Goal: Check status: Check status

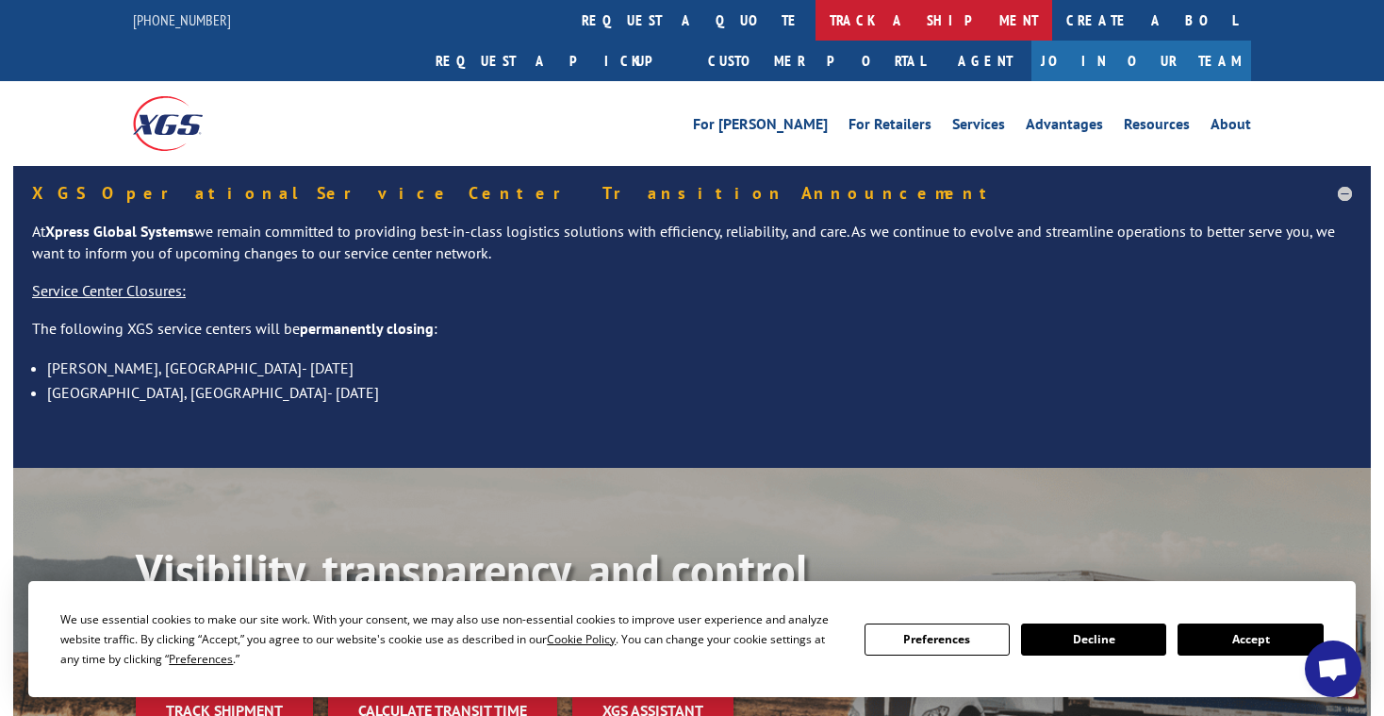
click at [816, 26] on link "track a shipment" at bounding box center [934, 20] width 237 height 41
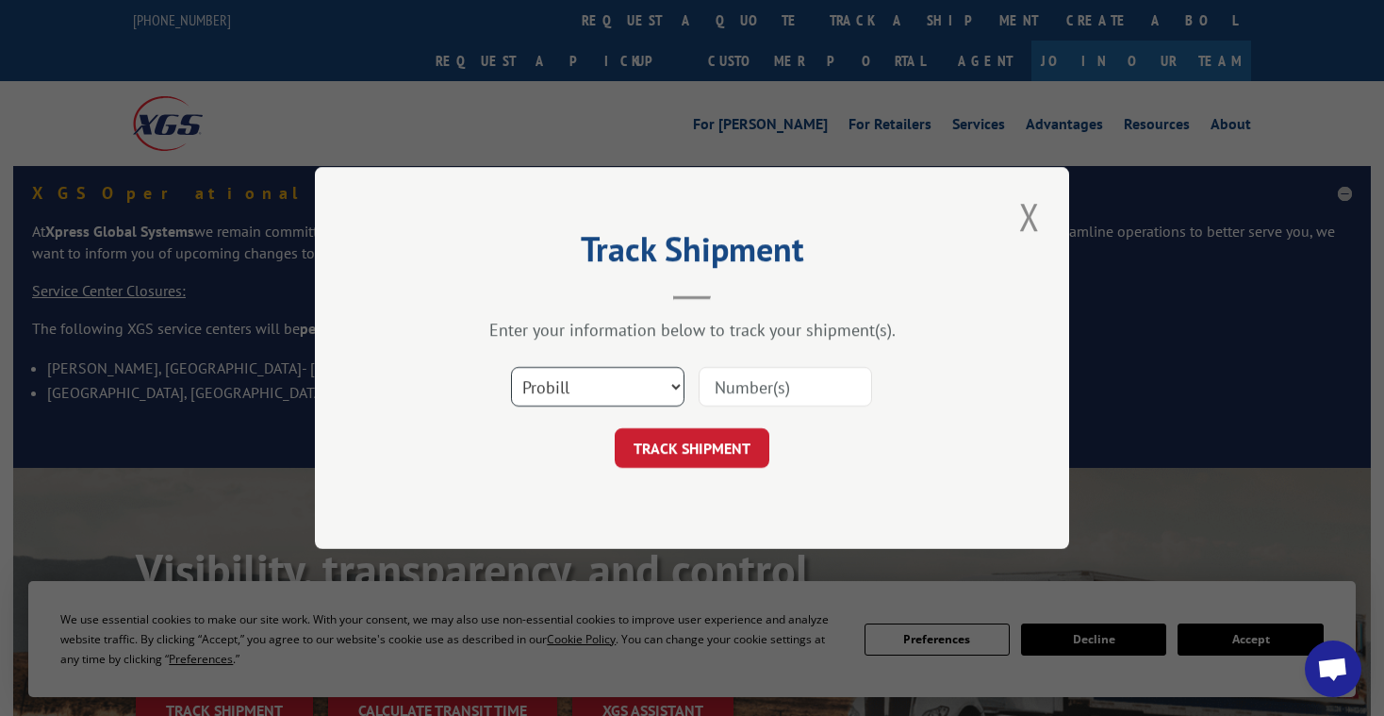
select select "bol"
click at [731, 389] on input at bounding box center [785, 387] width 173 height 40
paste input "160119741"
type input "160119741"
click at [712, 442] on button "TRACK SHIPMENT" at bounding box center [692, 448] width 155 height 40
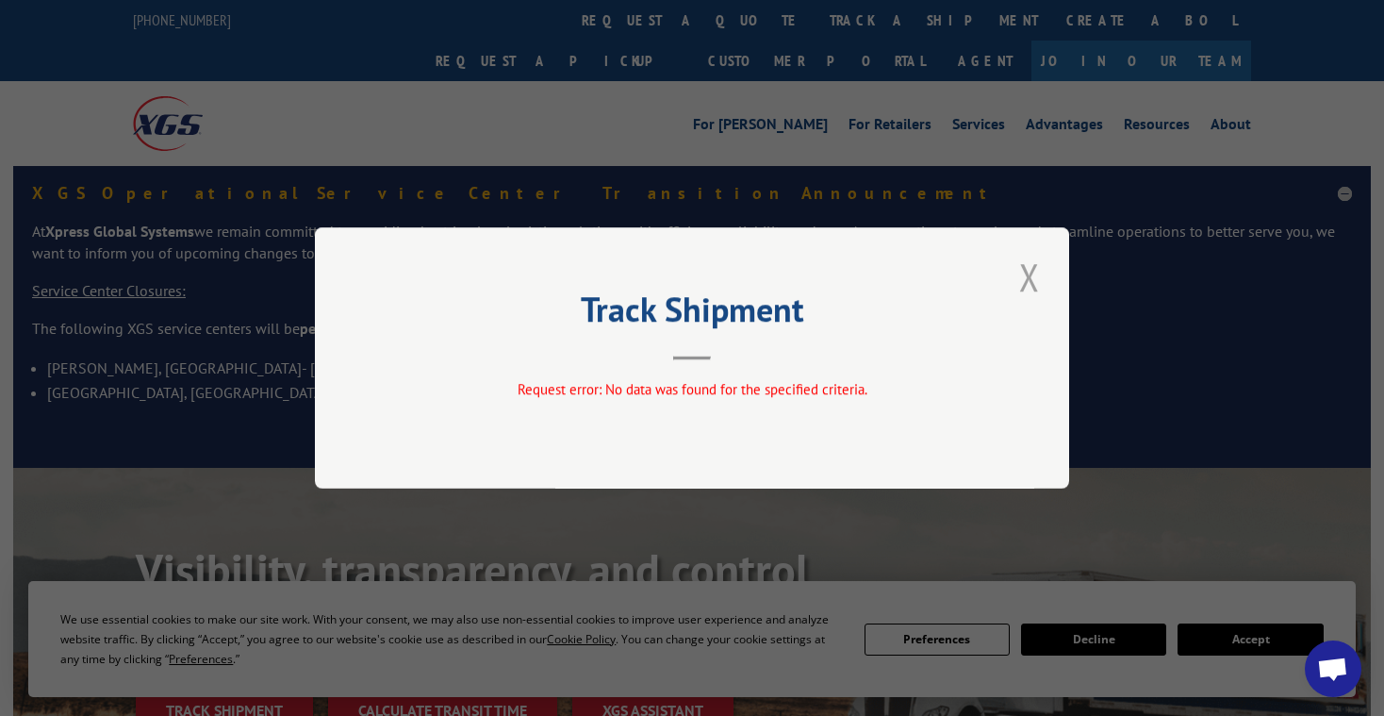
click at [1027, 288] on button "Close modal" at bounding box center [1029, 277] width 32 height 52
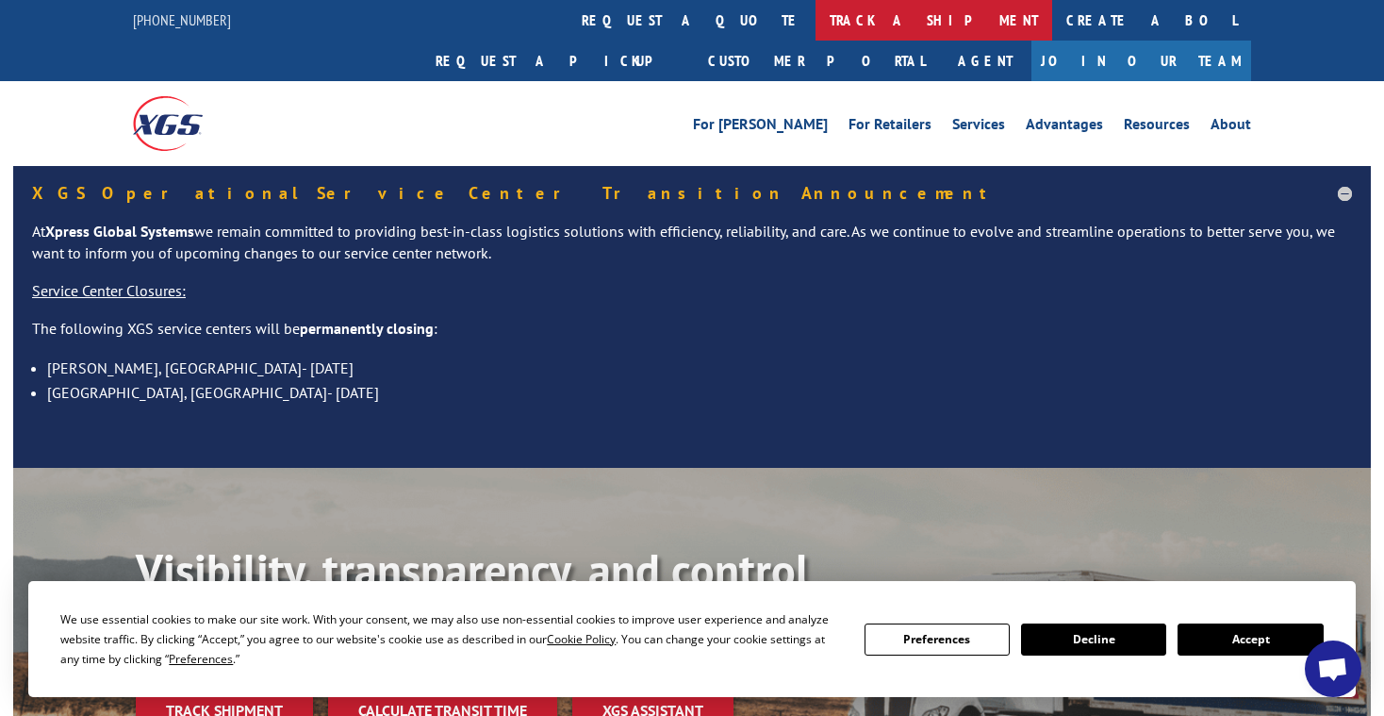
click at [816, 8] on link "track a shipment" at bounding box center [934, 20] width 237 height 41
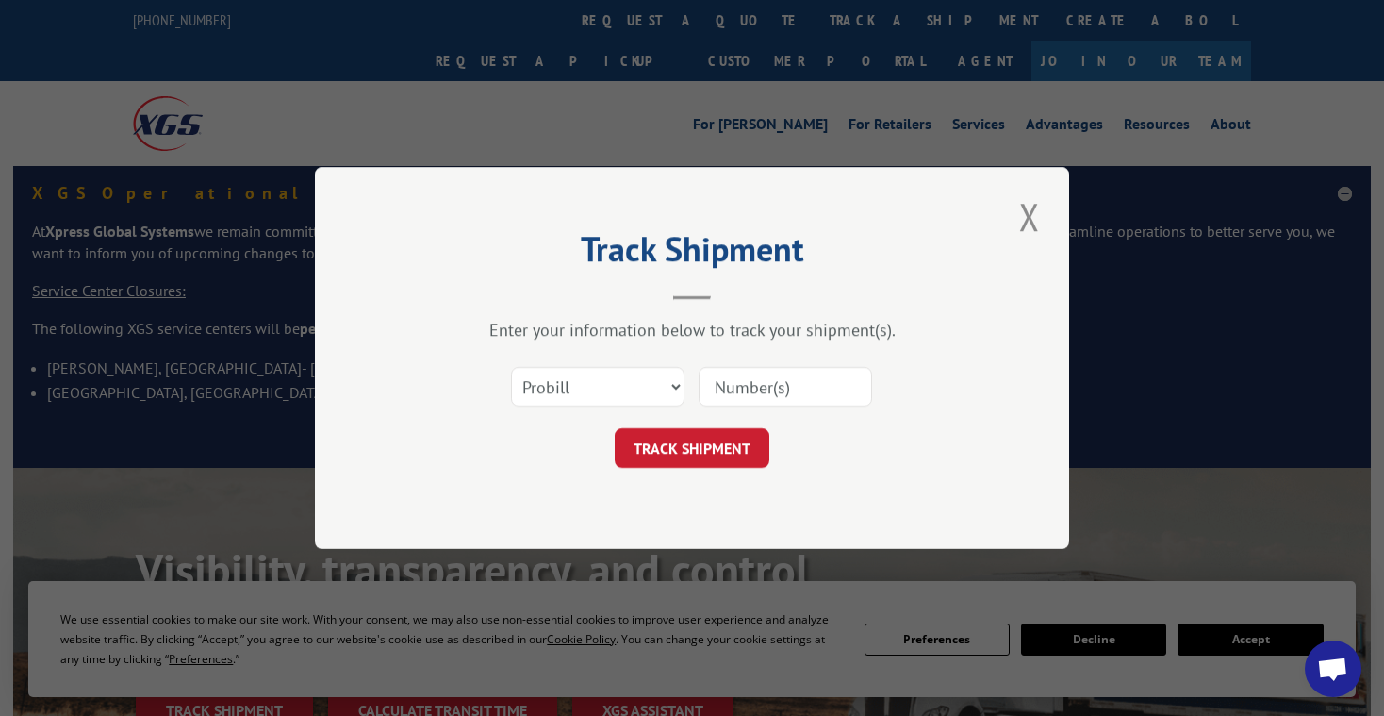
click at [751, 391] on input at bounding box center [785, 387] width 173 height 40
paste input "#401057083"
click at [727, 383] on input "#401057083" at bounding box center [785, 387] width 173 height 40
type input "401057083"
click at [673, 449] on button "TRACK SHIPMENT" at bounding box center [692, 448] width 155 height 40
